Goal: Find specific fact: Find specific fact

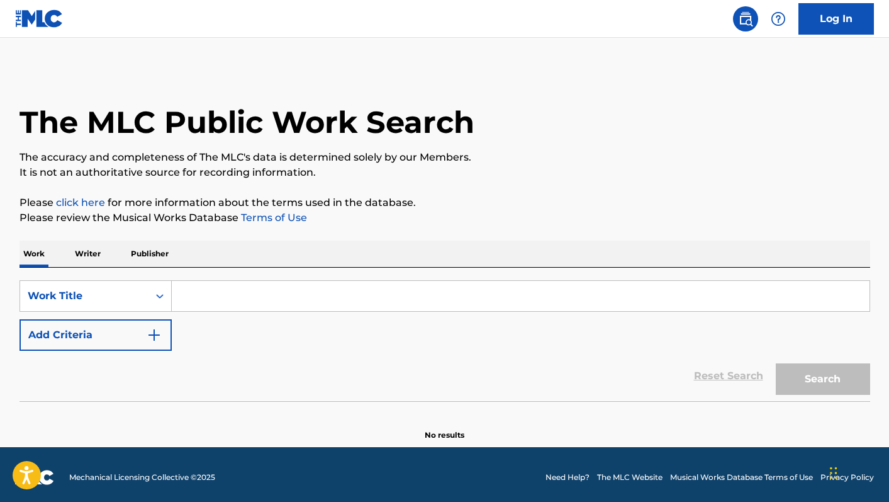
click at [135, 335] on button "Add Criteria" at bounding box center [96, 334] width 152 height 31
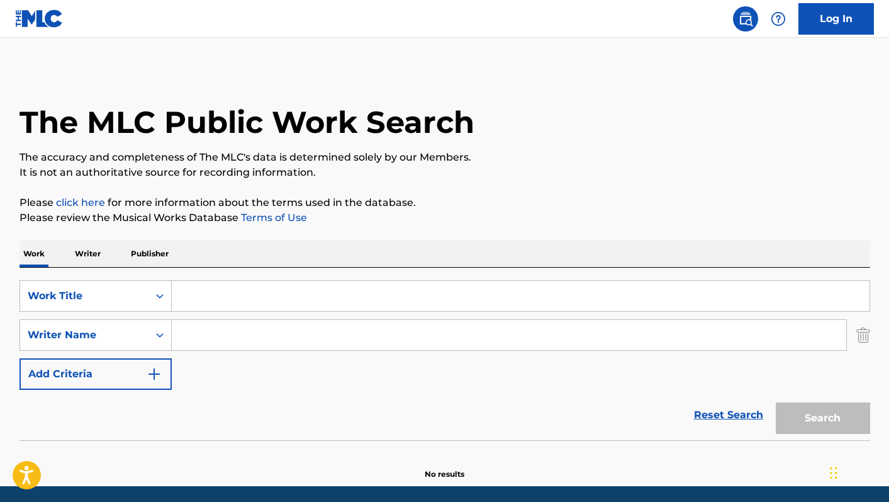
click at [182, 331] on input "Search Form" at bounding box center [509, 335] width 675 height 30
type input "[PERSON_NAME]"
click at [267, 302] on input "Search Form" at bounding box center [521, 296] width 698 height 30
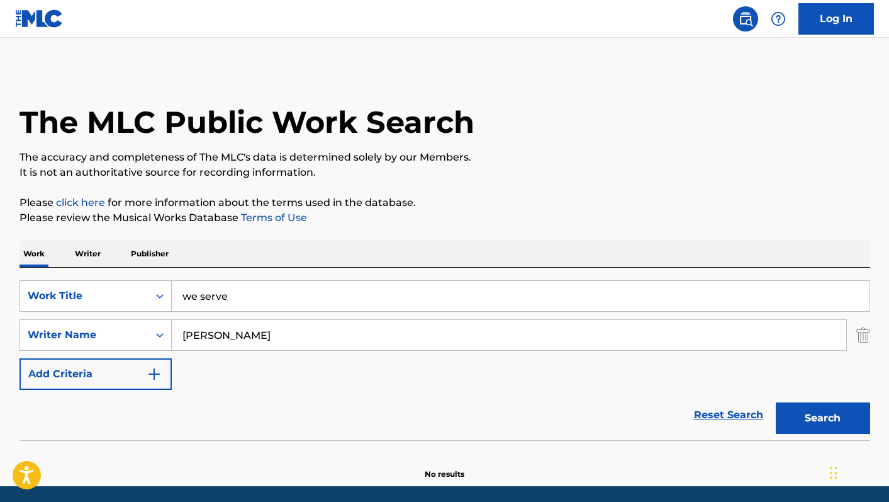
type input "we serve"
click at [807, 415] on button "Search" at bounding box center [823, 417] width 94 height 31
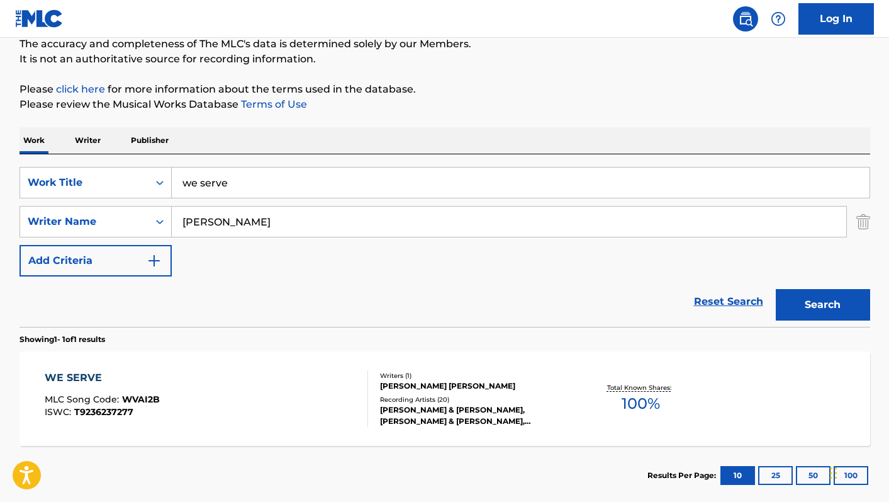
scroll to position [121, 0]
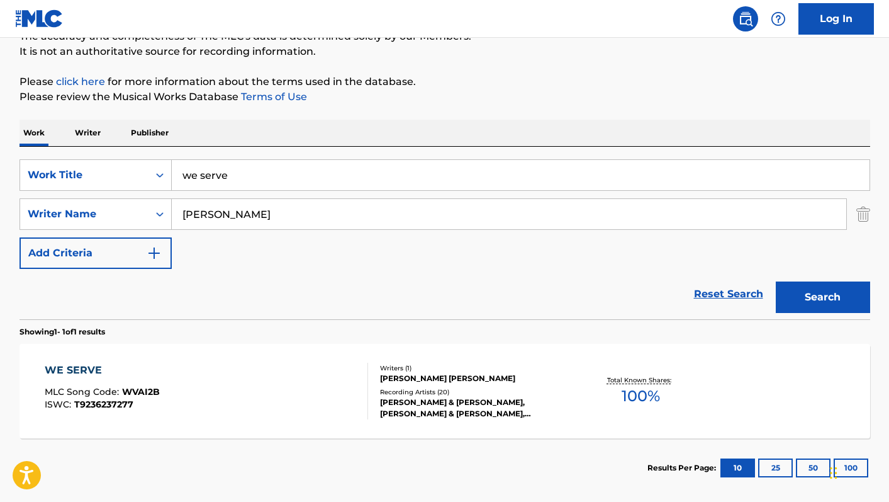
click at [221, 390] on div "WE SERVE MLC Song Code : WVAI2B ISWC : T9236237277" at bounding box center [206, 390] width 323 height 57
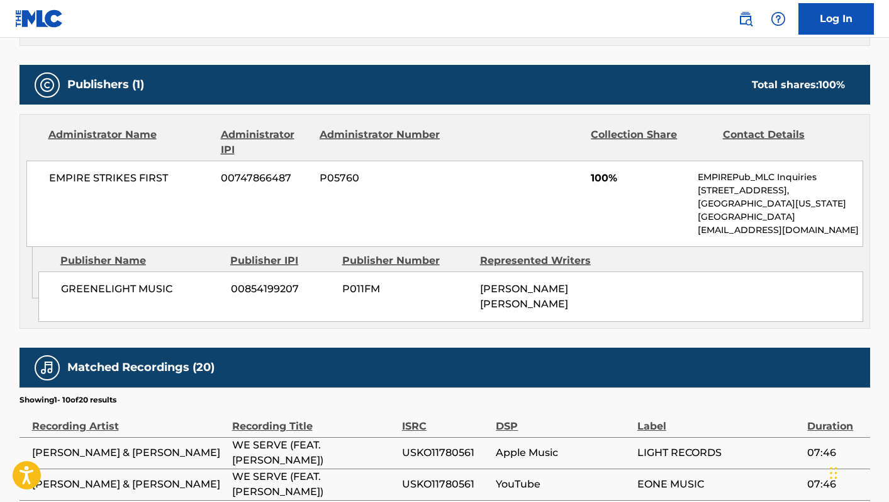
scroll to position [588, 0]
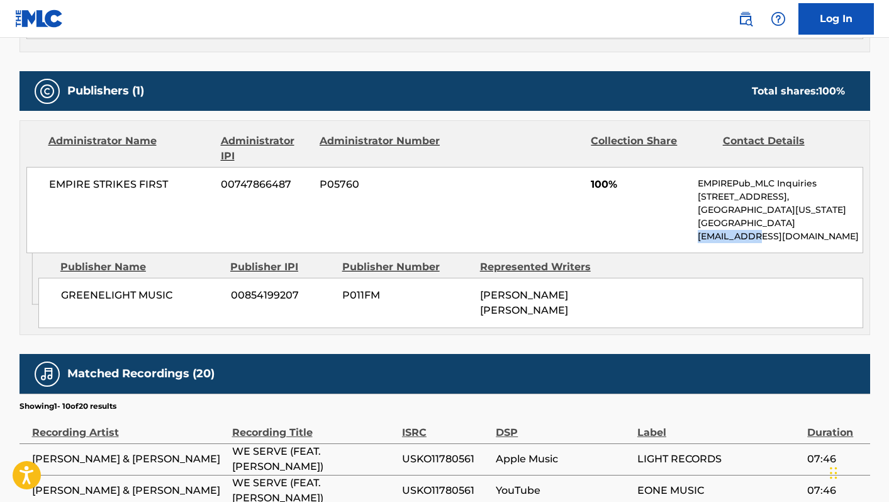
drag, startPoint x: 766, startPoint y: 233, endPoint x: 699, endPoint y: 239, distance: 67.6
click at [699, 239] on p "[EMAIL_ADDRESS][DOMAIN_NAME]" at bounding box center [780, 236] width 164 height 13
copy p "[EMAIL_ADDRESS][DOMAIN_NAME]"
